Goal: Find contact information: Find contact information

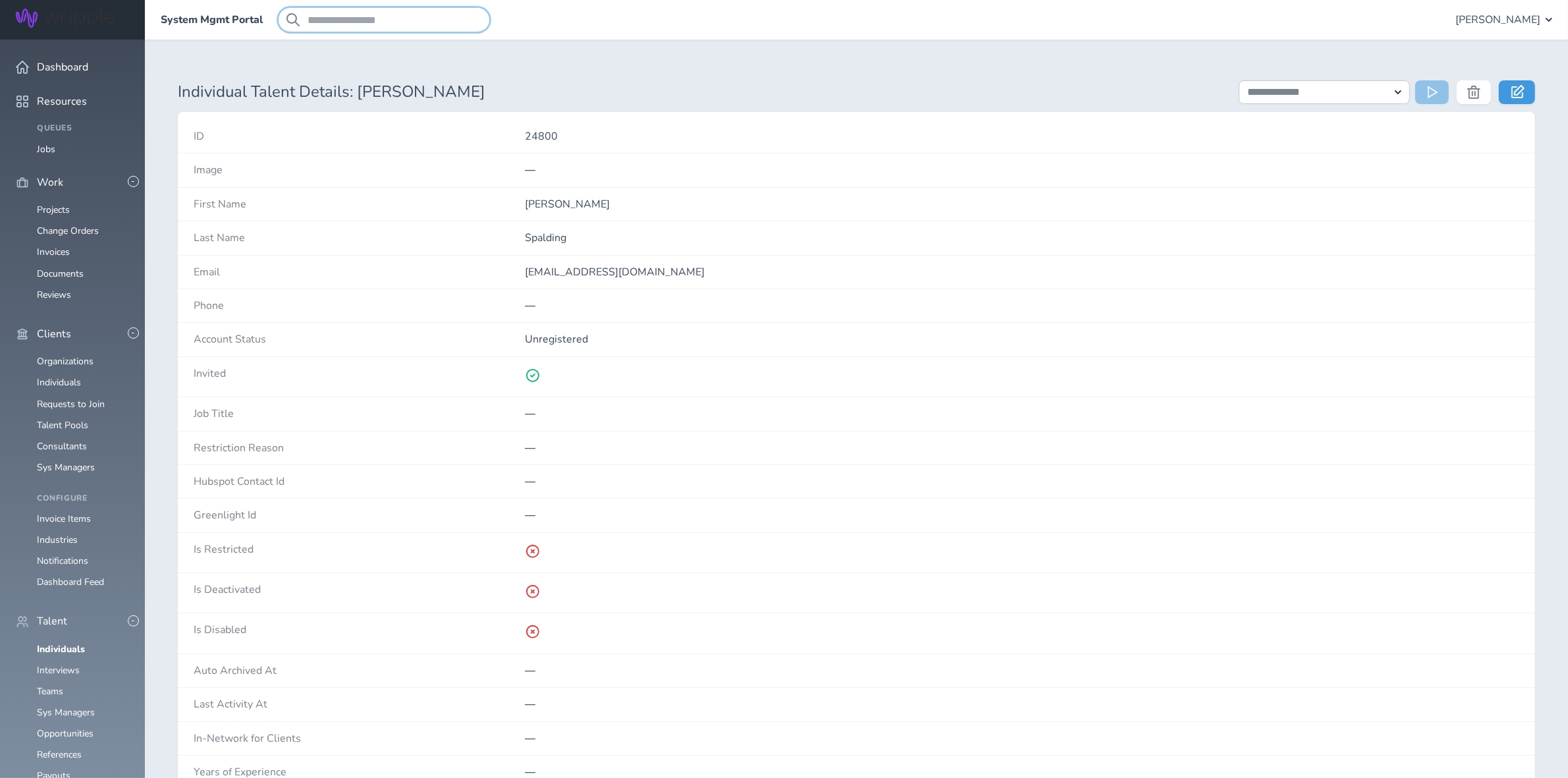
click at [334, 30] on input "search" at bounding box center [384, 20] width 211 height 24
click at [53, 643] on link "Individuals" at bounding box center [61, 649] width 48 height 12
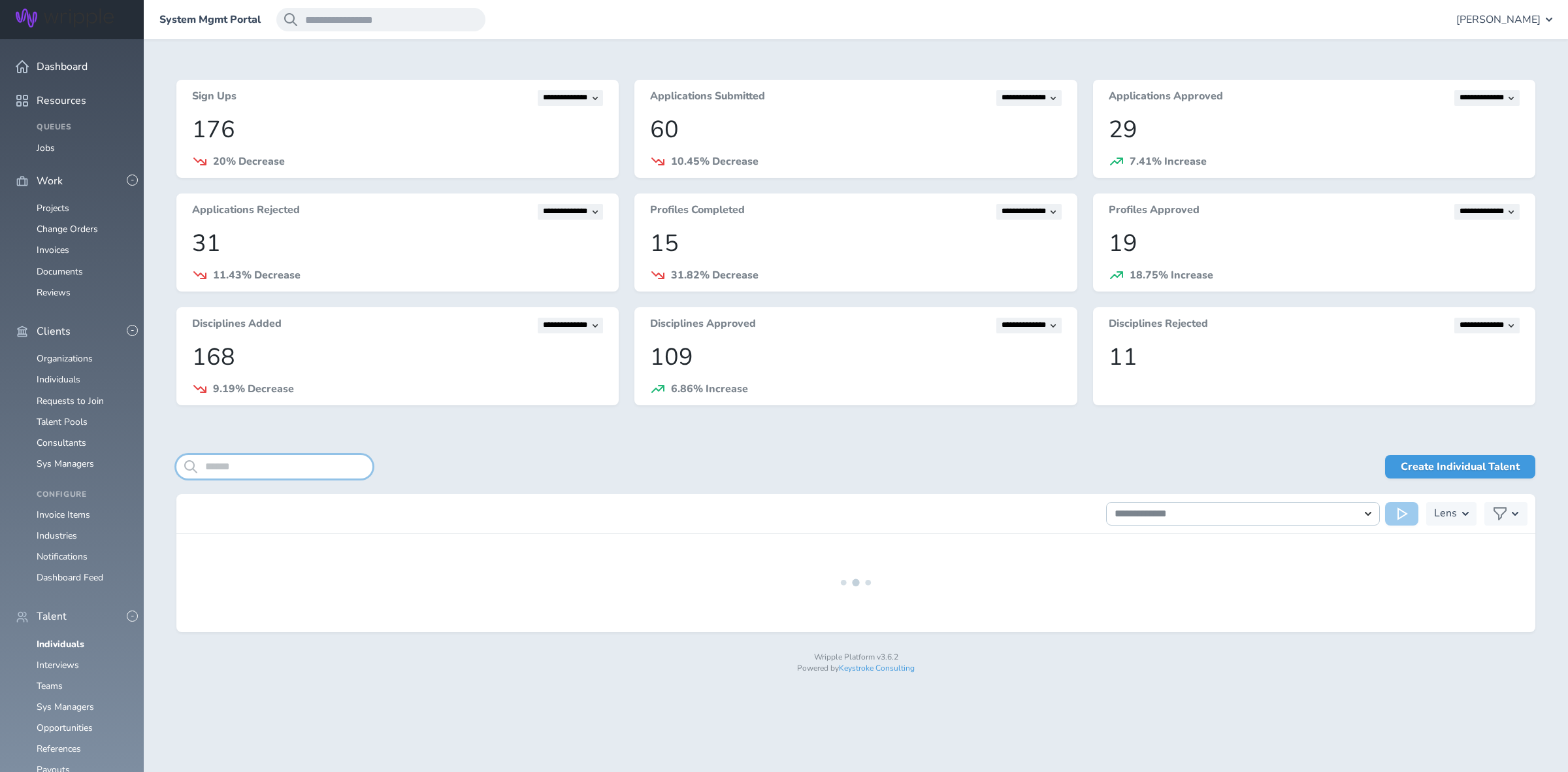
click at [259, 469] on input "search" at bounding box center [274, 466] width 196 height 24
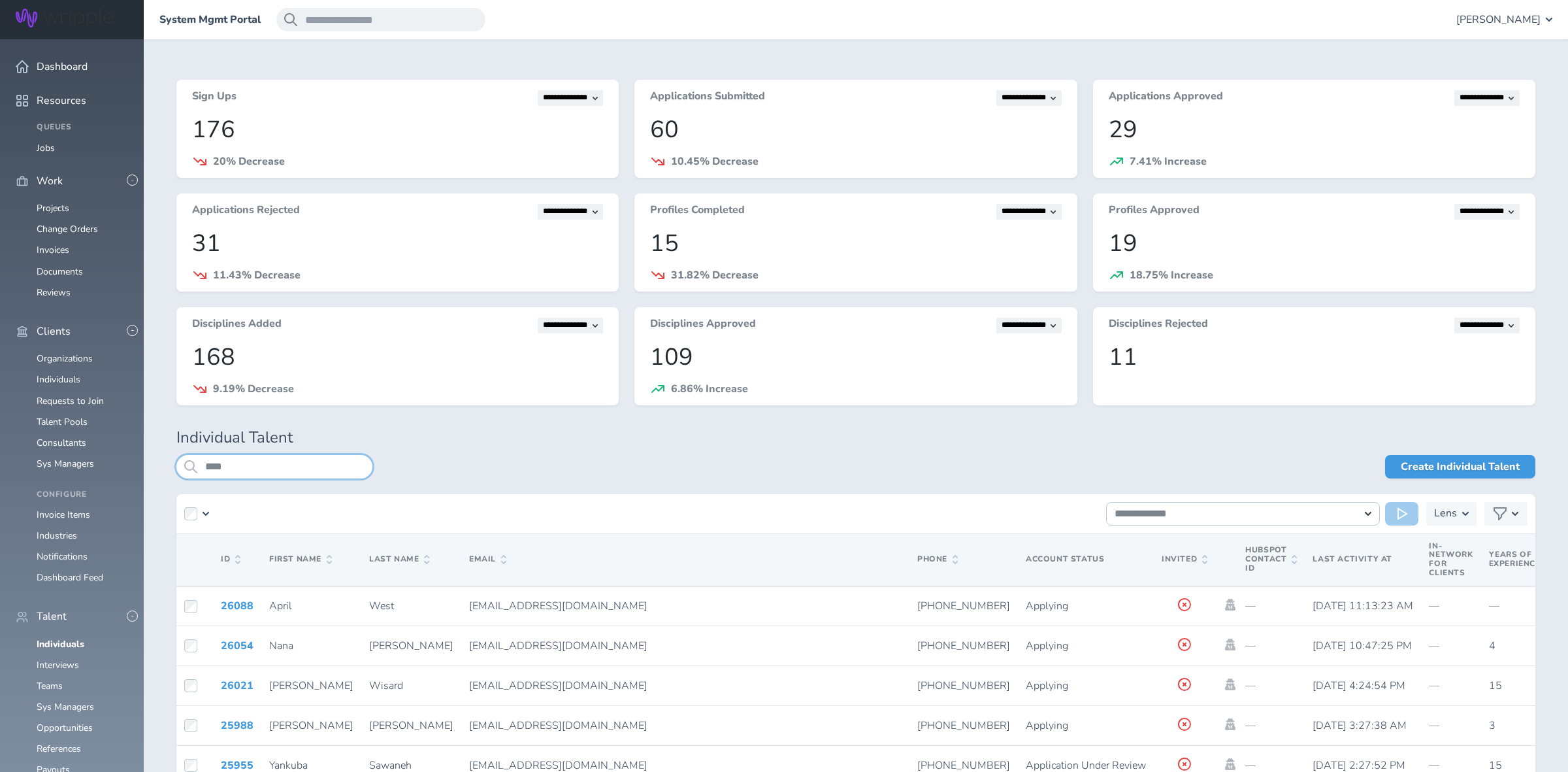
type input "****"
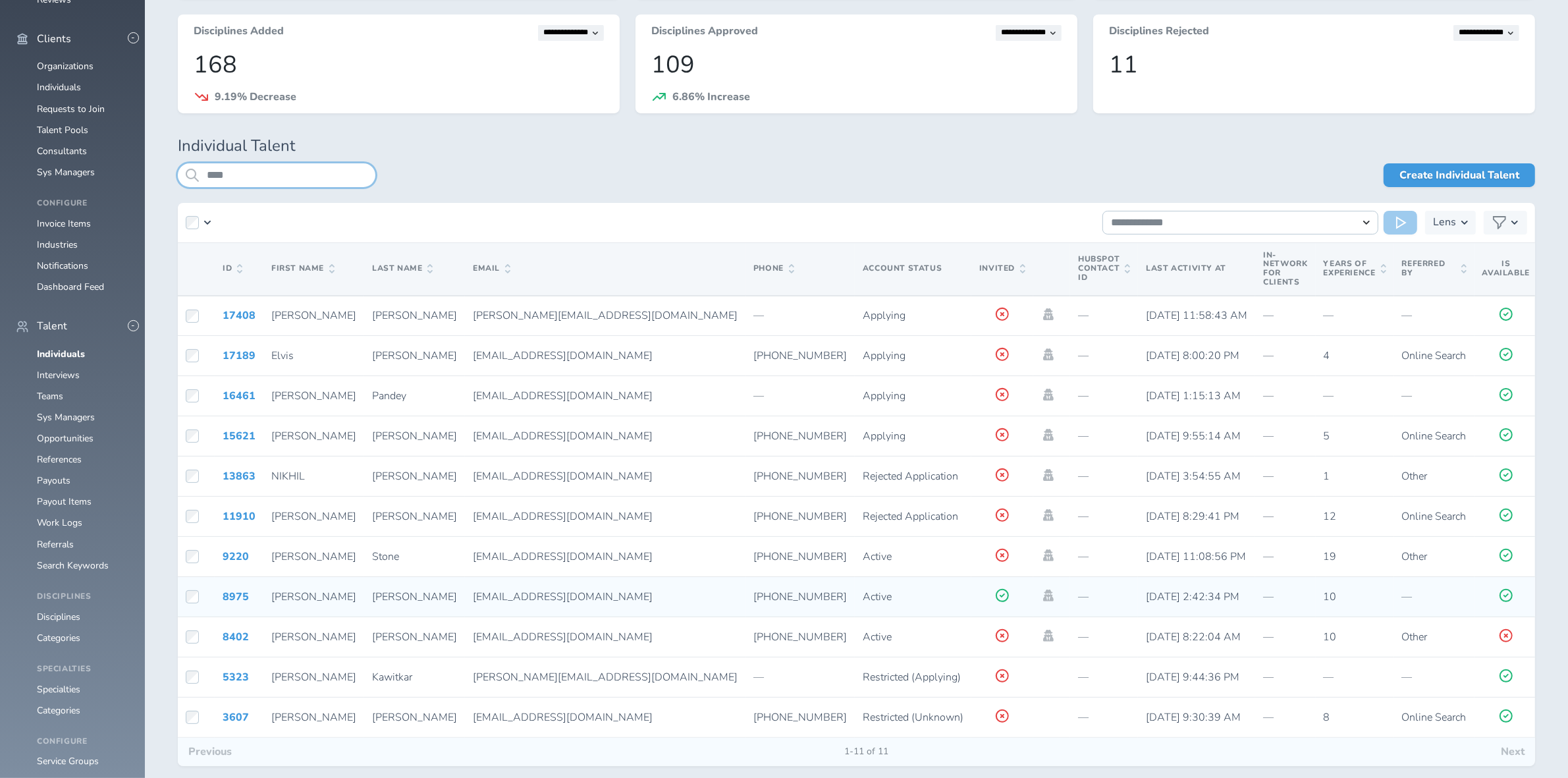
scroll to position [360, 0]
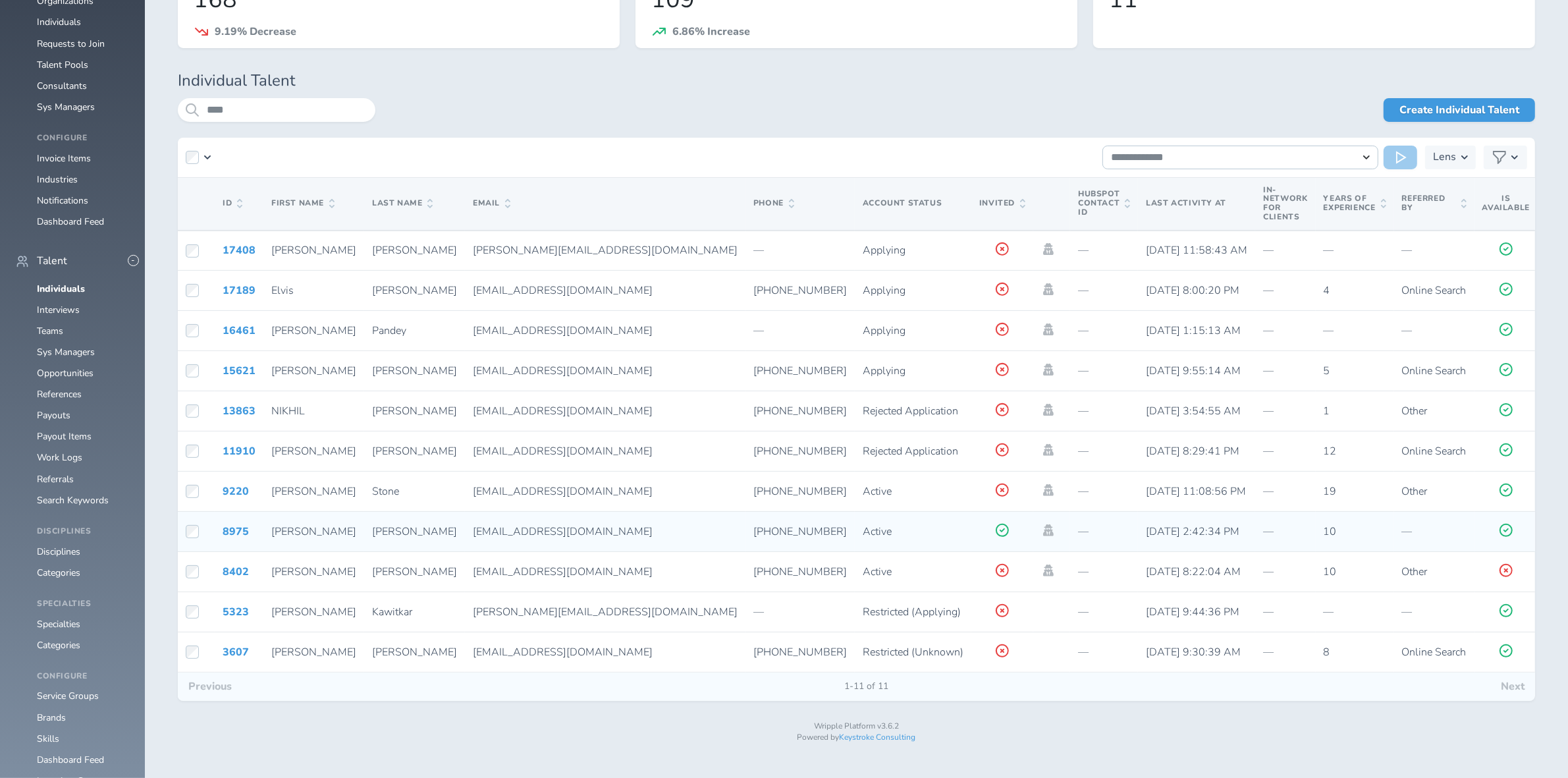
drag, startPoint x: 551, startPoint y: 532, endPoint x: 407, endPoint y: 535, distance: 144.0
click at [473, 535] on div "neelgolikeri@navidatatech.com" at bounding box center [604, 531] width 265 height 12
copy span "neelgolikeri@navidatatech.com"
drag, startPoint x: 643, startPoint y: 525, endPoint x: 563, endPoint y: 528, distance: 80.1
click at [745, 528] on td "978-394-4695" at bounding box center [800, 532] width 109 height 40
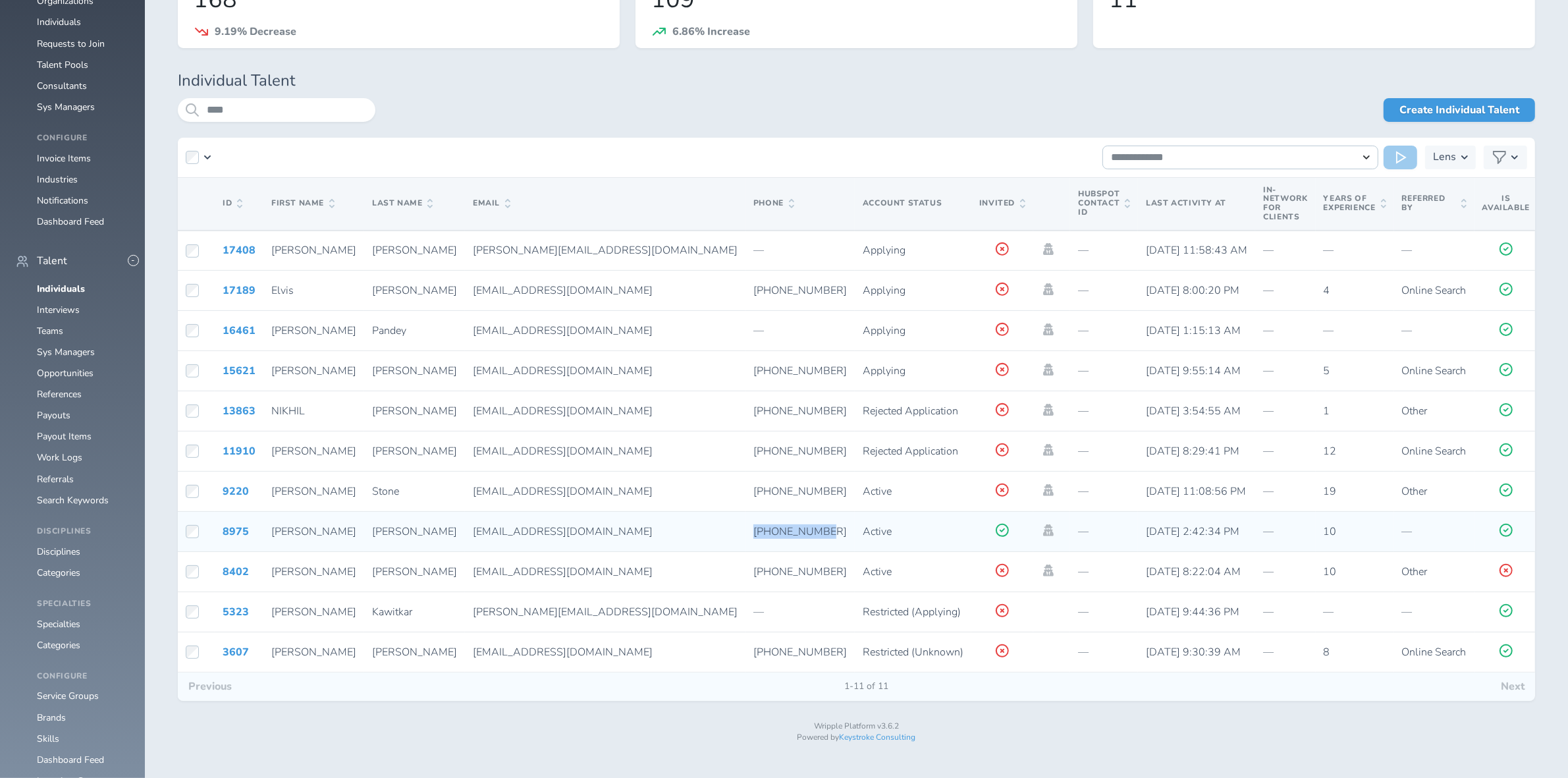
copy span "978-394-4695"
